Goal: Communication & Community: Answer question/provide support

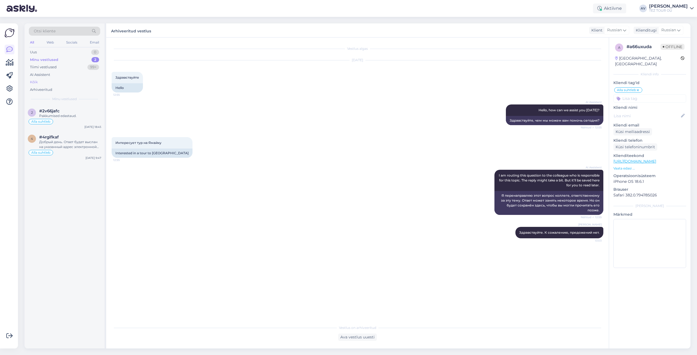
click at [36, 81] on div "Kõik" at bounding box center [34, 82] width 8 height 5
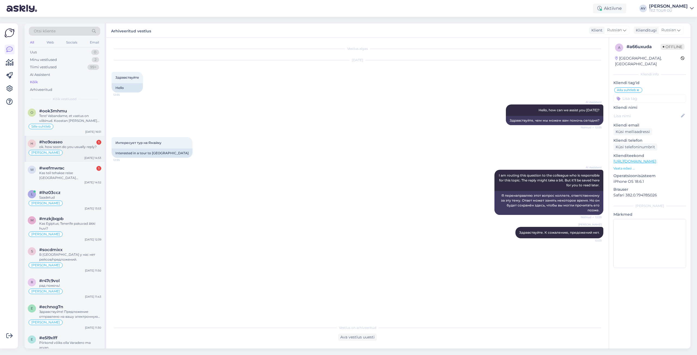
click at [67, 147] on div "ok. how soon do you usually reply?" at bounding box center [70, 147] width 62 height 5
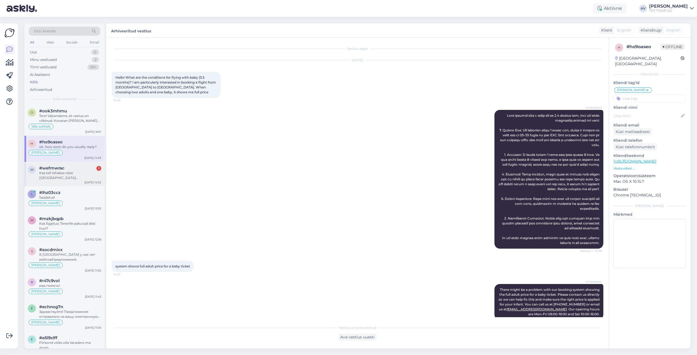
click at [60, 173] on div "Kas teil tehakse reise [GEOGRAPHIC_DATA] [GEOGRAPHIC_DATA] ja kas on võimalik b…" at bounding box center [70, 176] width 62 height 10
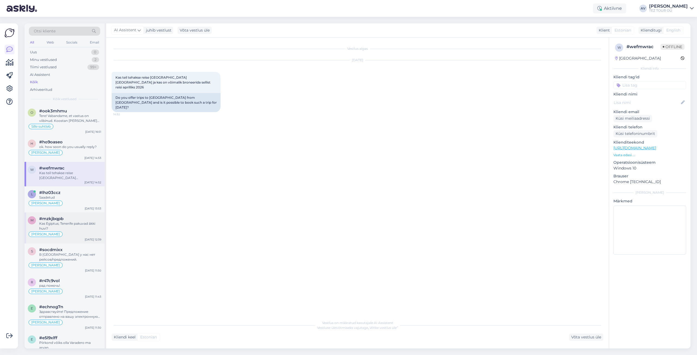
click at [68, 219] on div "#mzkjbqpb" at bounding box center [70, 219] width 62 height 5
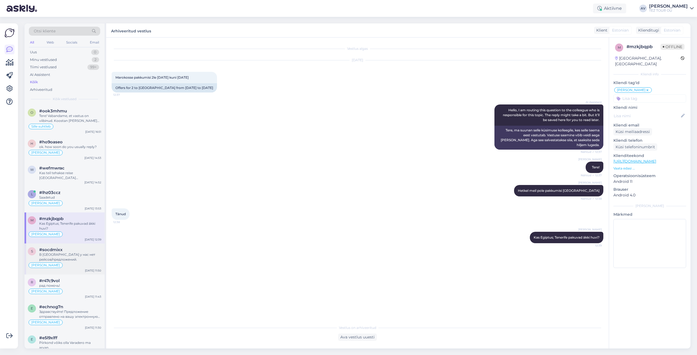
click at [48, 254] on div "В [GEOGRAPHIC_DATA] у нас нет рейсов/предложений." at bounding box center [70, 257] width 62 height 10
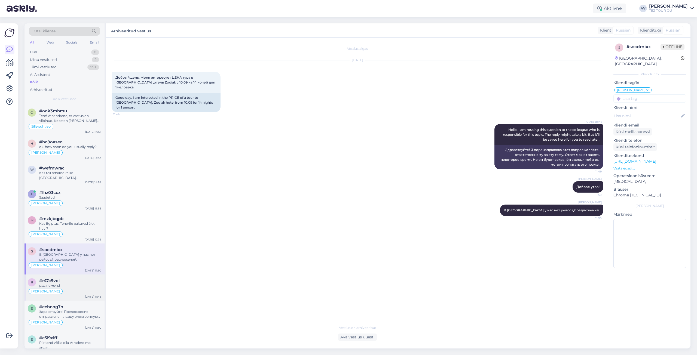
click at [65, 284] on div "рад помочь!" at bounding box center [70, 286] width 62 height 5
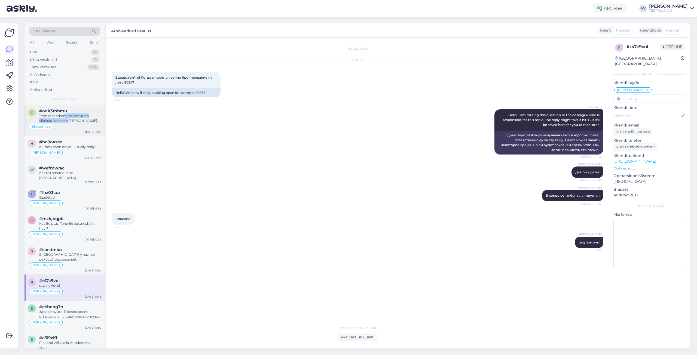
click at [67, 118] on div "Tere! Vabandame, et vastus on viibinud. Koostan [PERSON_NAME] Teile pakkumise e…" at bounding box center [70, 119] width 62 height 10
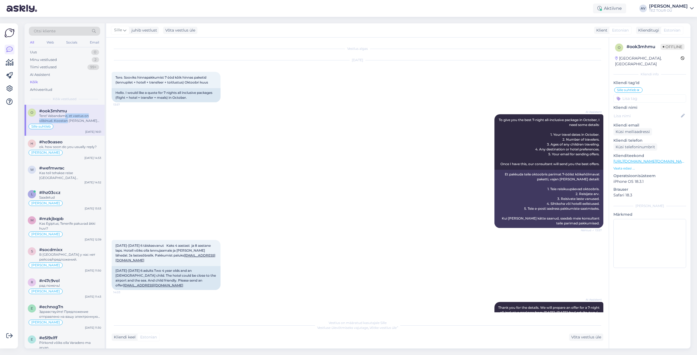
scroll to position [254, 0]
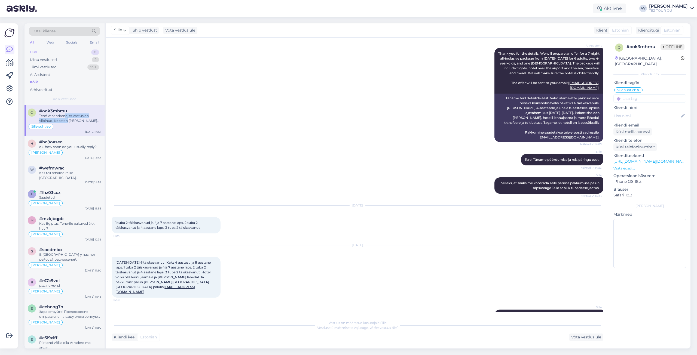
click at [36, 51] on div "Uus" at bounding box center [33, 52] width 7 height 5
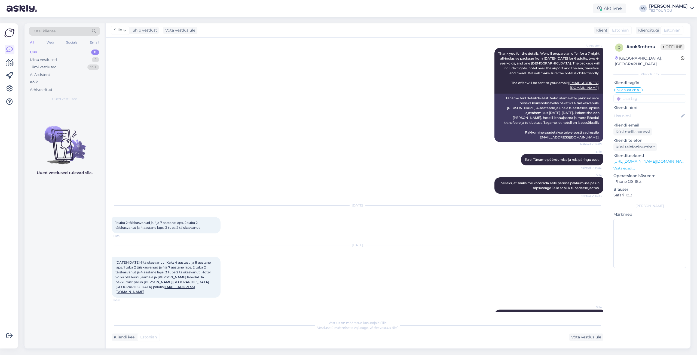
click at [33, 52] on div "Uus" at bounding box center [33, 52] width 7 height 5
click at [36, 51] on div "Uus" at bounding box center [33, 52] width 7 height 5
click at [40, 83] on div "Kõik" at bounding box center [64, 82] width 71 height 8
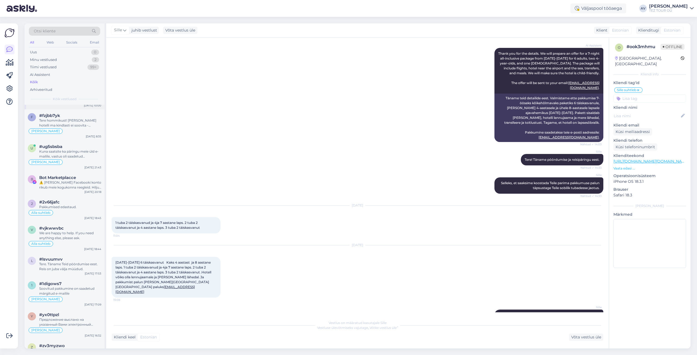
scroll to position [327, 0]
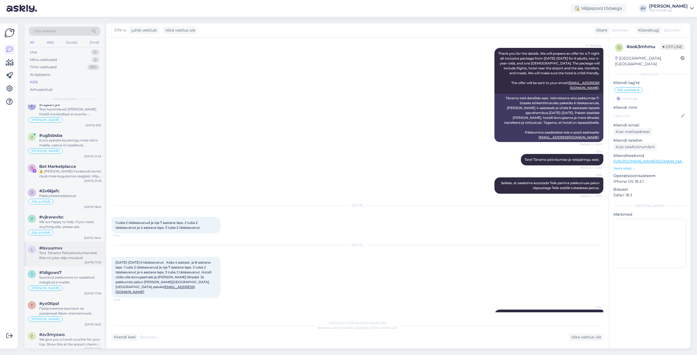
click at [62, 251] on div "Tere. Täname Teid pöördumise eest. Reis on juba välja müüdud." at bounding box center [70, 256] width 62 height 10
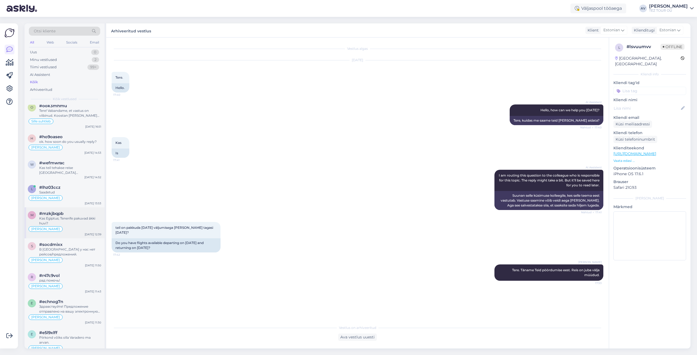
scroll to position [0, 0]
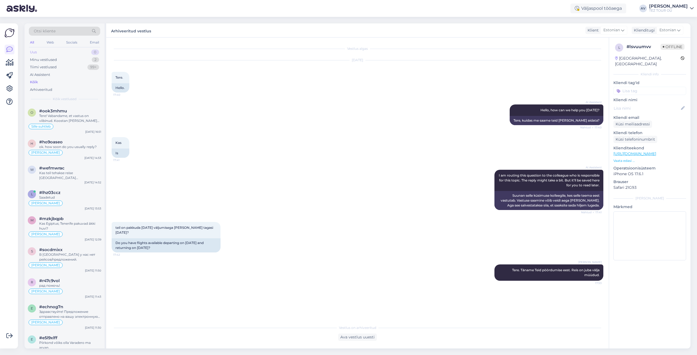
click at [37, 53] on div "Uus" at bounding box center [33, 52] width 7 height 5
